Goal: Information Seeking & Learning: Learn about a topic

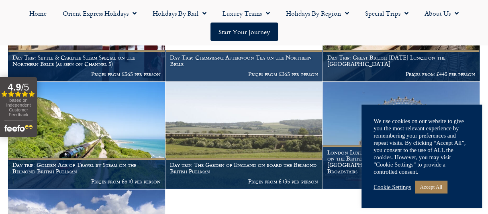
scroll to position [244, 0]
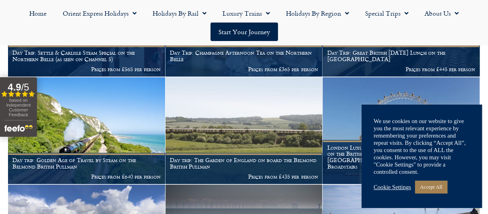
scroll to position [250, 0]
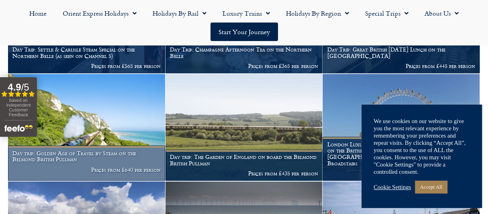
click at [109, 134] on img at bounding box center [86, 127] width 157 height 106
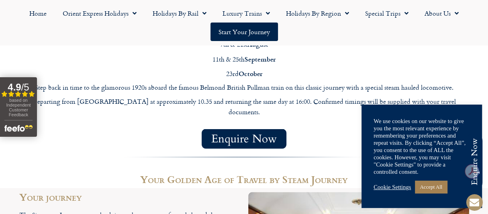
scroll to position [813, 0]
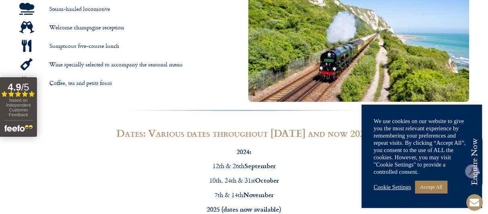
scroll to position [0, 0]
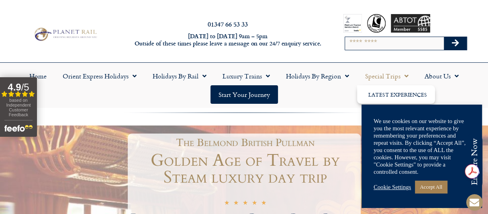
click at [399, 74] on link "Special Trips" at bounding box center [386, 76] width 59 height 18
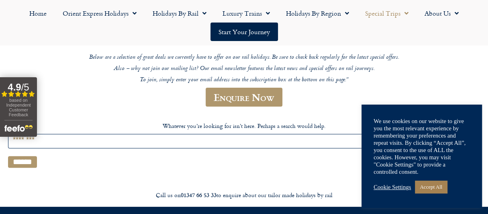
scroll to position [94, 0]
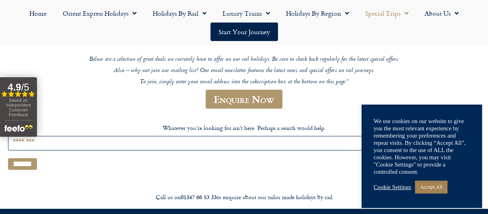
drag, startPoint x: 491, startPoint y: 40, endPoint x: 254, endPoint y: 150, distance: 260.7
click at [470, 76] on html "01347 66 53 33 [DATE] to [DATE] 9am – 5pm Outside of these times please leave a…" at bounding box center [244, 168] width 488 height 525
click at [69, 142] on input "Search for:" at bounding box center [244, 143] width 472 height 15
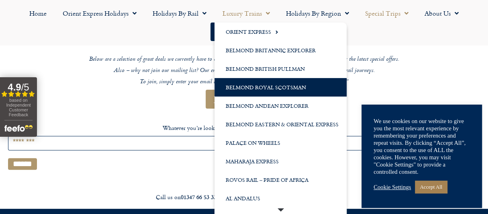
click at [299, 83] on link "Belmond Royal Scotsman" at bounding box center [280, 87] width 132 height 18
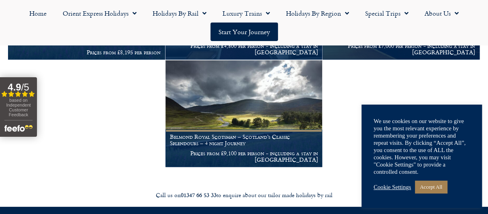
scroll to position [242, 0]
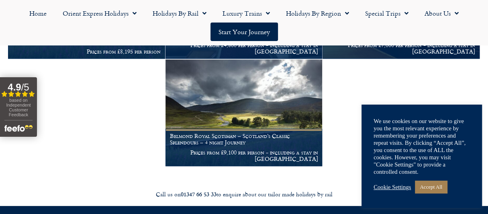
drag, startPoint x: 490, startPoint y: 42, endPoint x: 493, endPoint y: 114, distance: 72.3
click at [487, 114] on html "01347 66 53 33 [DATE] to [DATE] 9am – 5pm Outside of these times please leave a…" at bounding box center [244, 94] width 488 height 672
